Goal: Check status: Check status

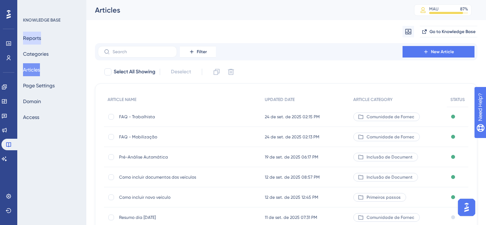
click at [38, 40] on button "Reports" at bounding box center [32, 38] width 18 height 13
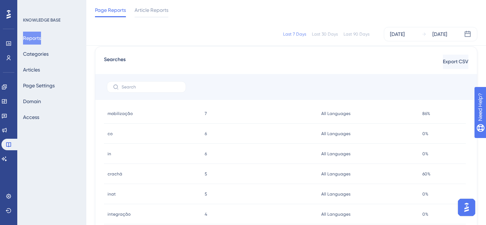
scroll to position [348, 0]
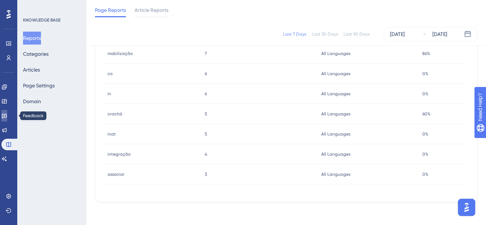
drag, startPoint x: 5, startPoint y: 116, endPoint x: 0, endPoint y: 95, distance: 22.2
click at [5, 116] on link at bounding box center [4, 116] width 6 height 12
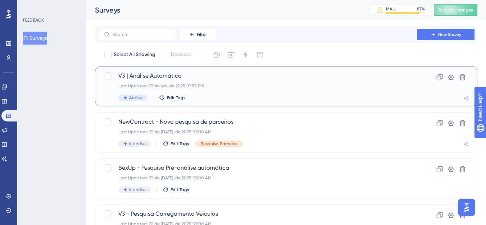
click at [127, 84] on div "Last Updated: 22 de set. de 2025 01:55 PM" at bounding box center [257, 86] width 278 height 6
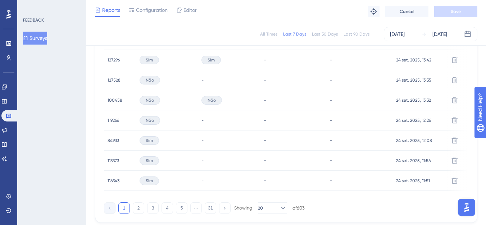
scroll to position [540, 0]
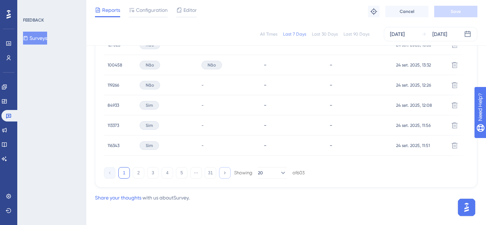
click at [223, 175] on icon at bounding box center [224, 172] width 5 height 5
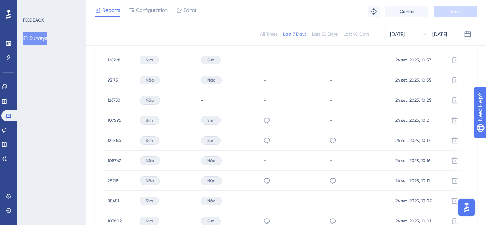
scroll to position [361, 0]
